Goal: Transaction & Acquisition: Purchase product/service

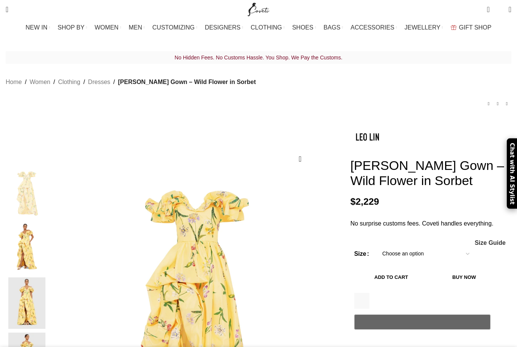
click at [455, 259] on select "Choose an option 4 UK 6 UK 8 [GEOGRAPHIC_DATA] 10 [GEOGRAPHIC_DATA] 12 [GEOGRAP…" at bounding box center [426, 254] width 98 height 16
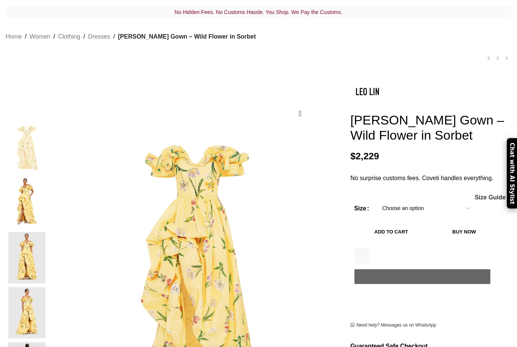
scroll to position [131, 0]
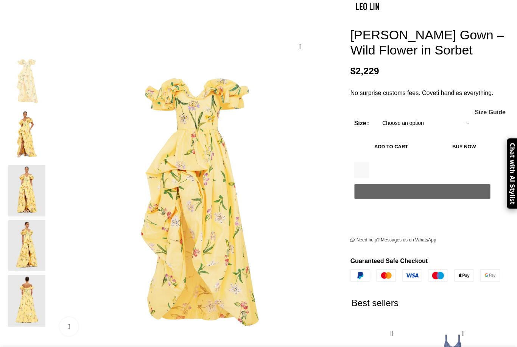
click at [50, 277] on img at bounding box center [27, 302] width 46 height 52
click at [50, 227] on img at bounding box center [27, 246] width 46 height 52
click at [50, 279] on img at bounding box center [27, 302] width 46 height 52
click at [50, 228] on img at bounding box center [27, 246] width 46 height 52
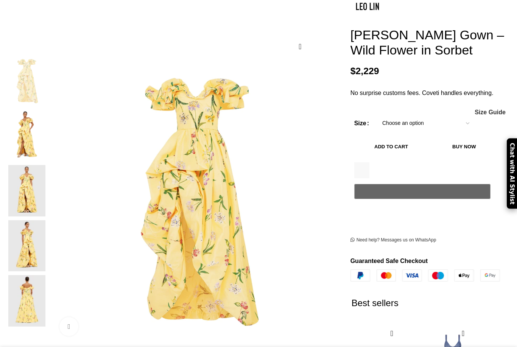
click at [50, 176] on img at bounding box center [27, 191] width 46 height 52
click at [50, 235] on img at bounding box center [27, 246] width 46 height 52
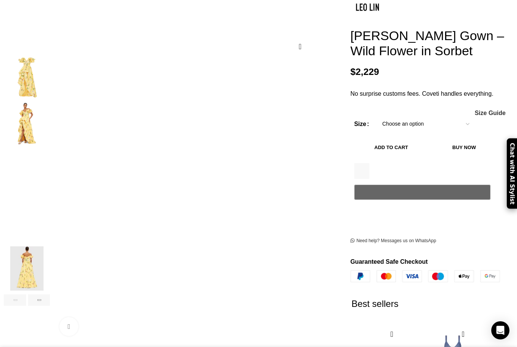
click at [50, 232] on img "4 / 8" at bounding box center [27, 221] width 46 height 44
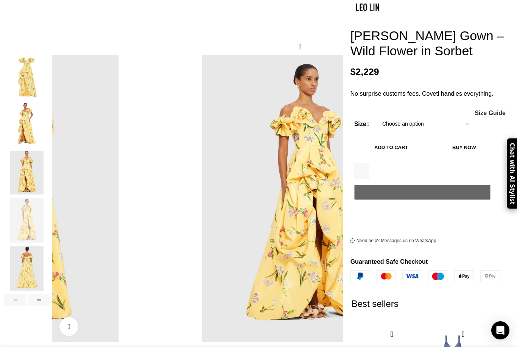
scroll to position [0, 159]
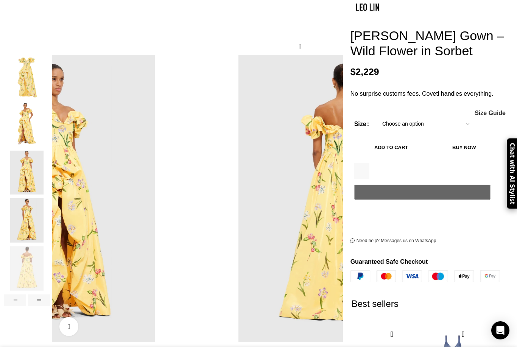
click at [50, 283] on img "5 / 8" at bounding box center [27, 269] width 46 height 44
click at [50, 88] on img "1 / 8" at bounding box center [27, 77] width 46 height 44
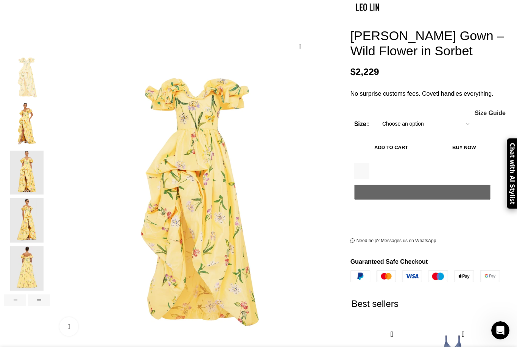
scroll to position [0, 399]
click at [50, 271] on img "5 / 8" at bounding box center [27, 269] width 46 height 44
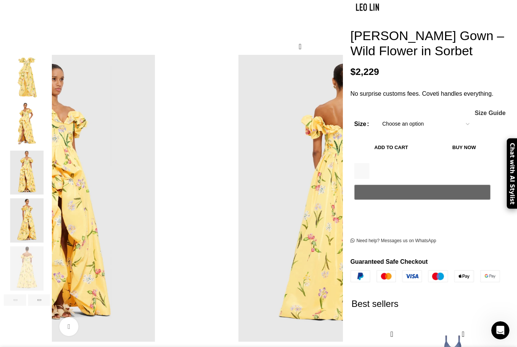
scroll to position [0, 478]
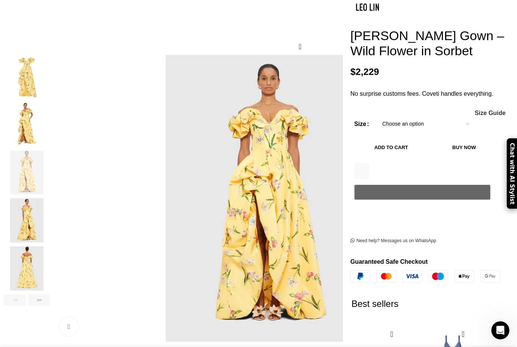
click at [50, 175] on img "3 / 8" at bounding box center [27, 173] width 46 height 44
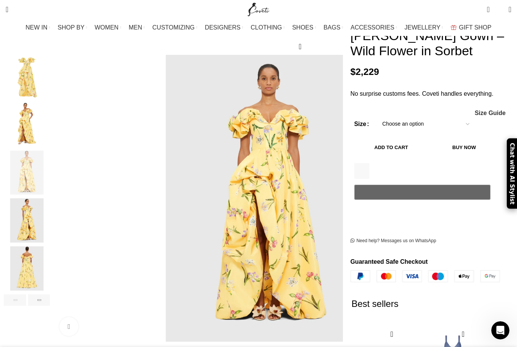
click at [50, 271] on img "5 / 8" at bounding box center [27, 269] width 46 height 44
click at [48, 276] on img "5 / 8" at bounding box center [27, 269] width 46 height 44
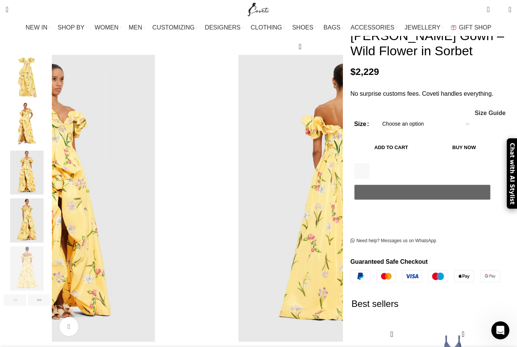
scroll to position [0, 718]
click at [50, 225] on img "4 / 8" at bounding box center [27, 221] width 46 height 44
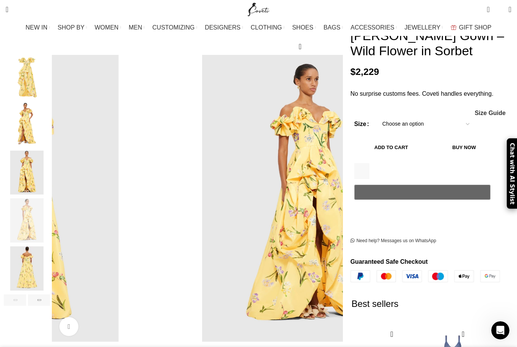
scroll to position [0, 797]
click at [50, 270] on img "5 / 8" at bounding box center [27, 269] width 46 height 44
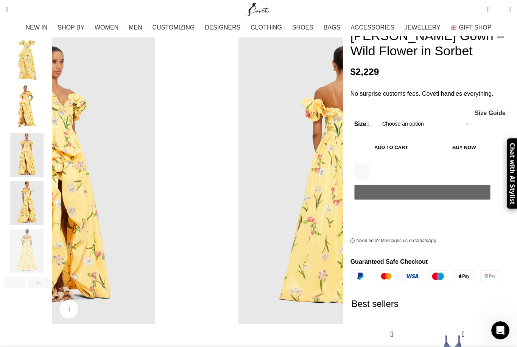
scroll to position [0, 0]
